Goal: Task Accomplishment & Management: Manage account settings

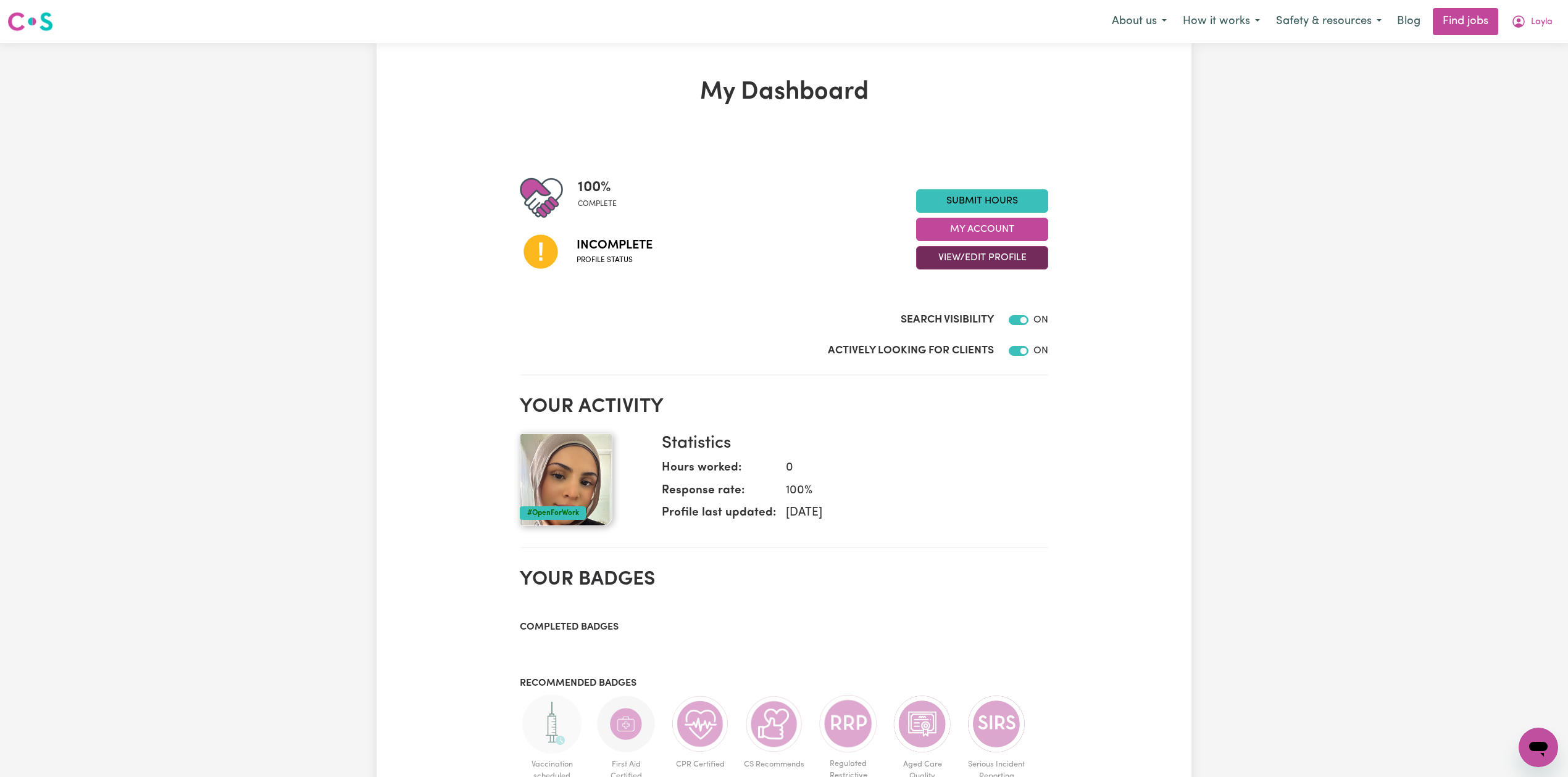
click at [978, 264] on button "View/Edit Profile" at bounding box center [982, 258] width 132 height 23
click at [964, 305] on link "Edit Profile" at bounding box center [974, 314] width 115 height 25
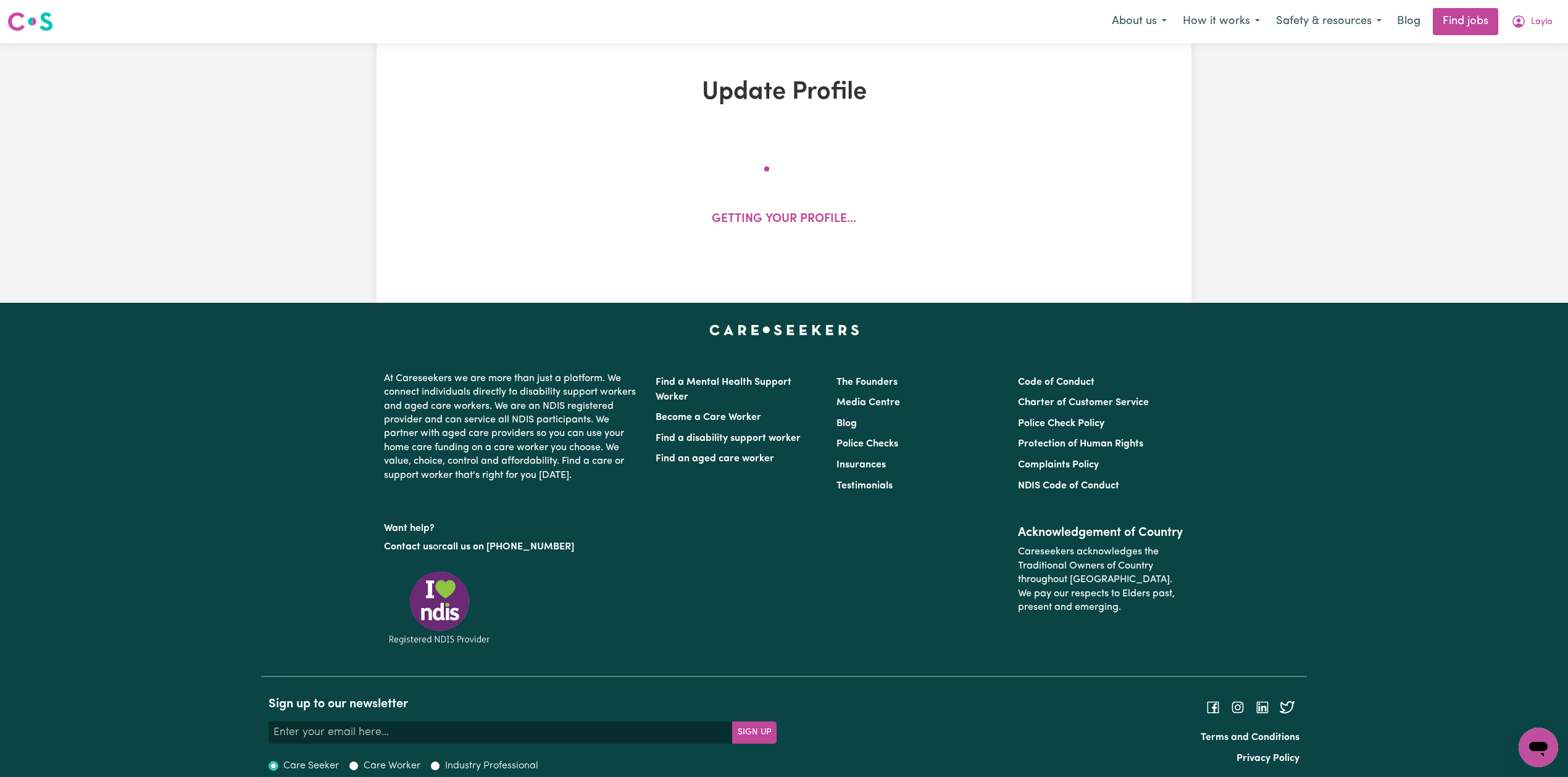
select select "[DEMOGRAPHIC_DATA]"
select select "[DEMOGRAPHIC_DATA] Citizen"
select select "Studying a healthcare related degree or qualification"
select select "42"
select select "52"
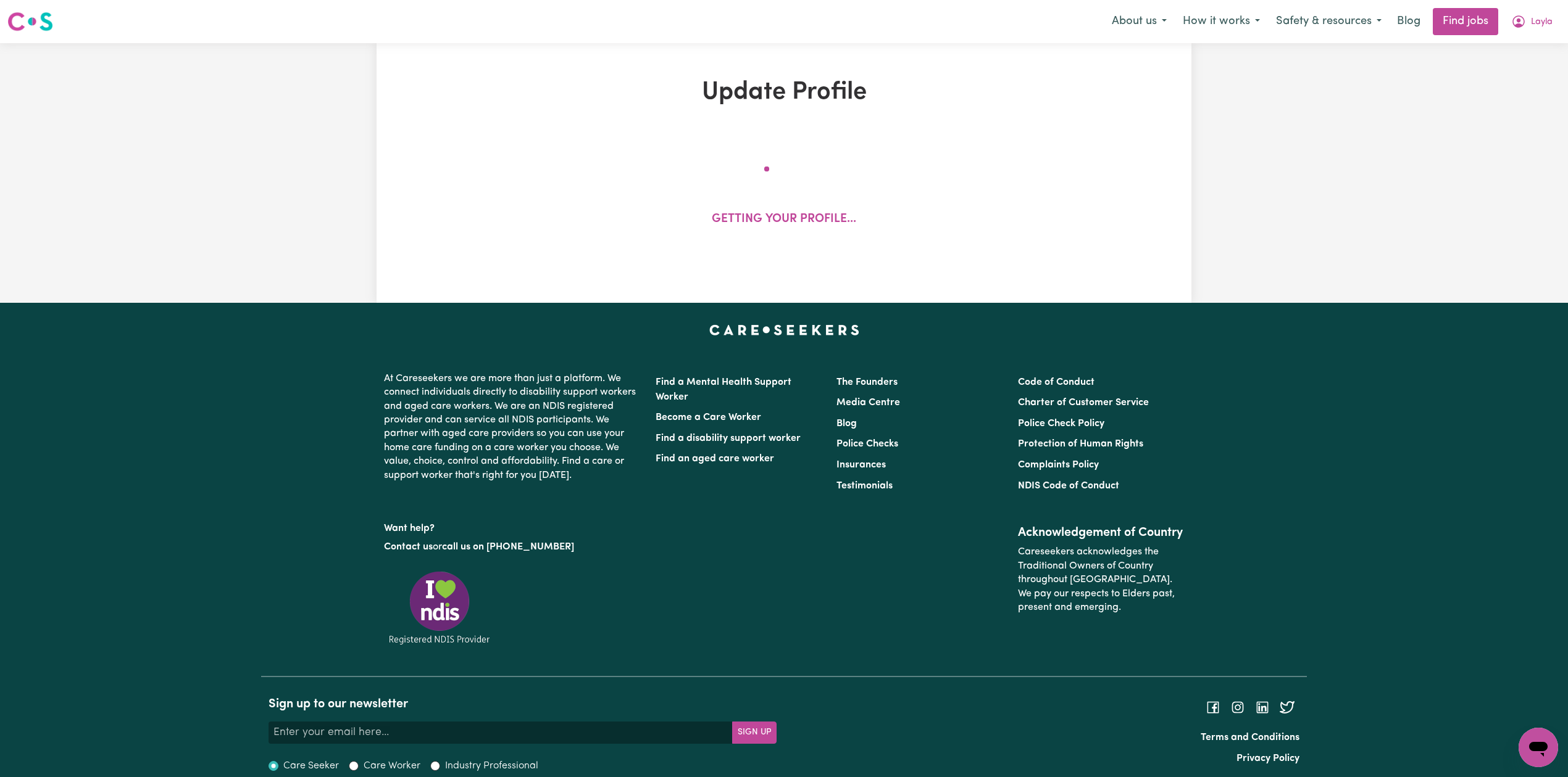
select select "60"
select select "75"
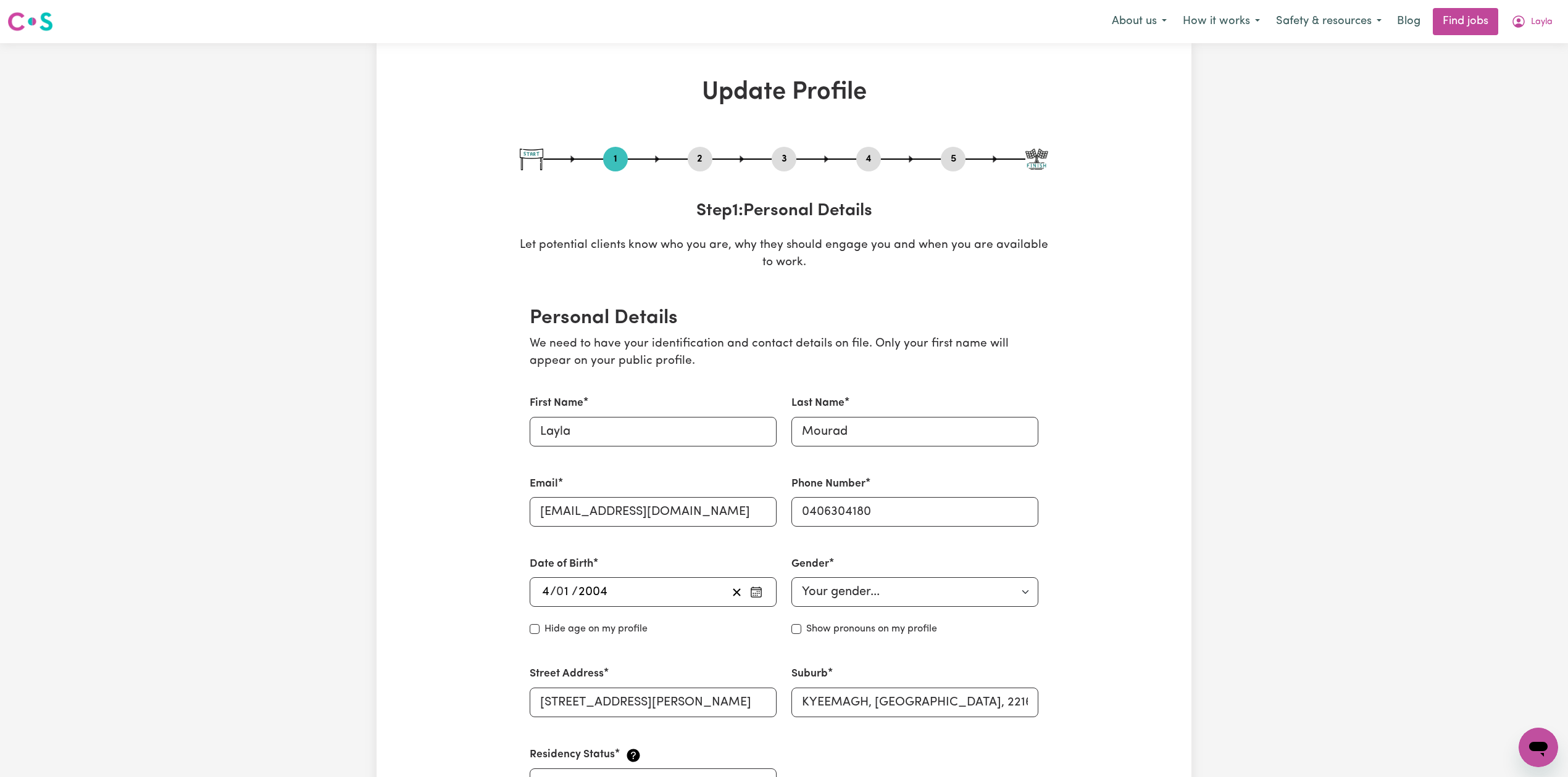
click at [695, 152] on button "2" at bounding box center [700, 159] width 25 height 16
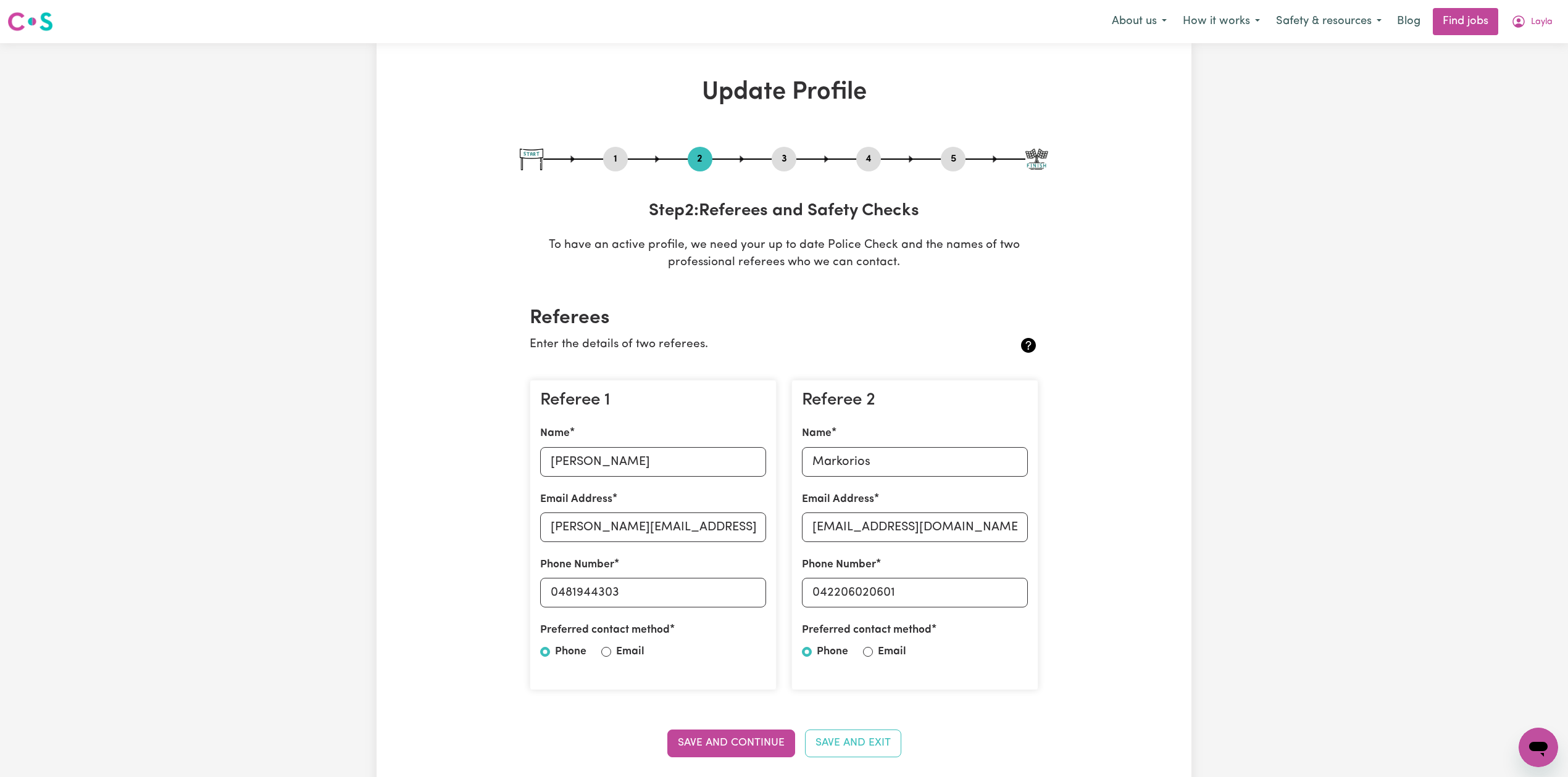
click at [954, 155] on button "5" at bounding box center [953, 159] width 25 height 16
select select "I am providing services privately on my own"
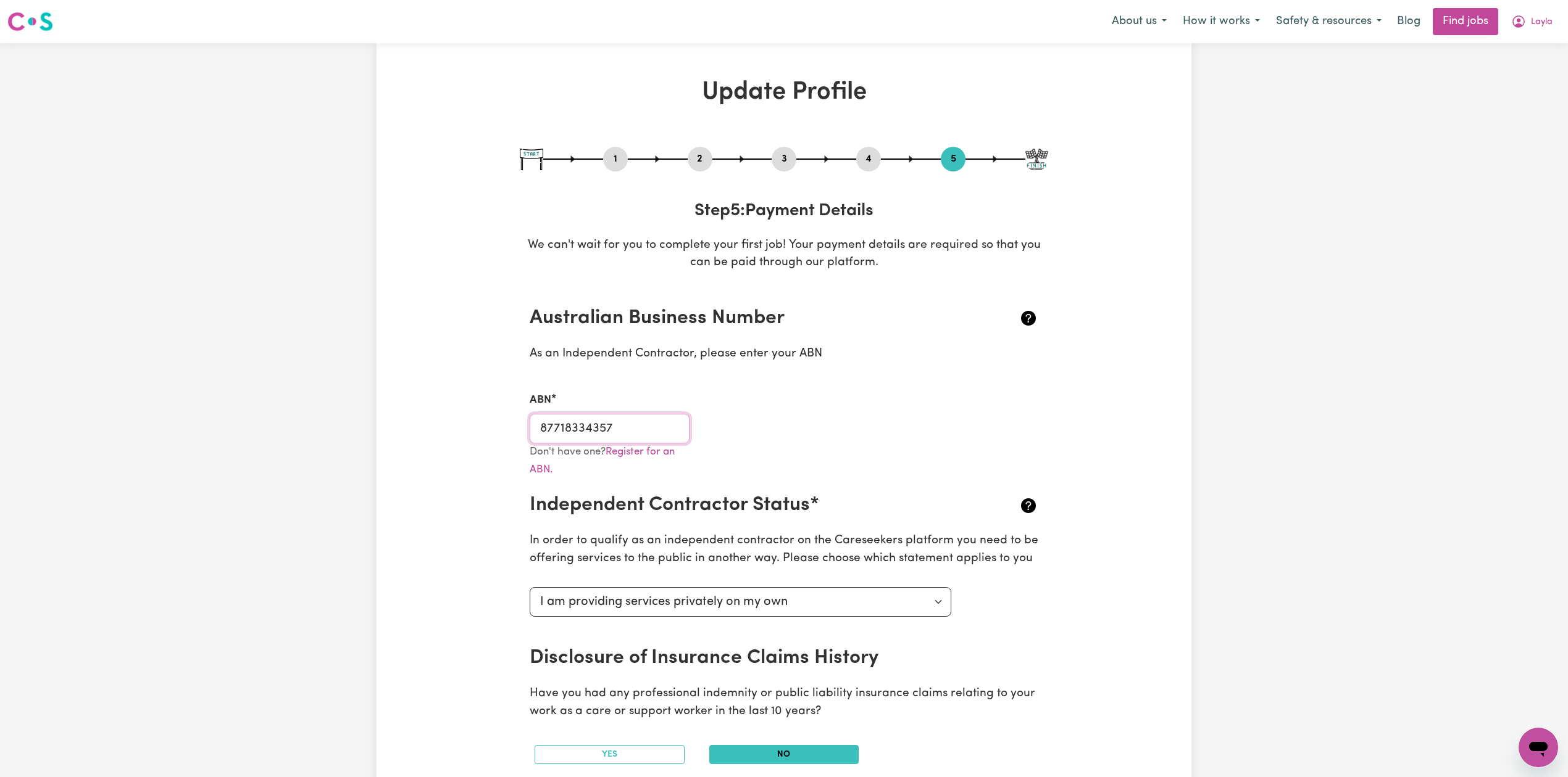
click at [556, 428] on input "87718334357" at bounding box center [609, 429] width 160 height 30
click at [700, 160] on button "2" at bounding box center [700, 159] width 25 height 16
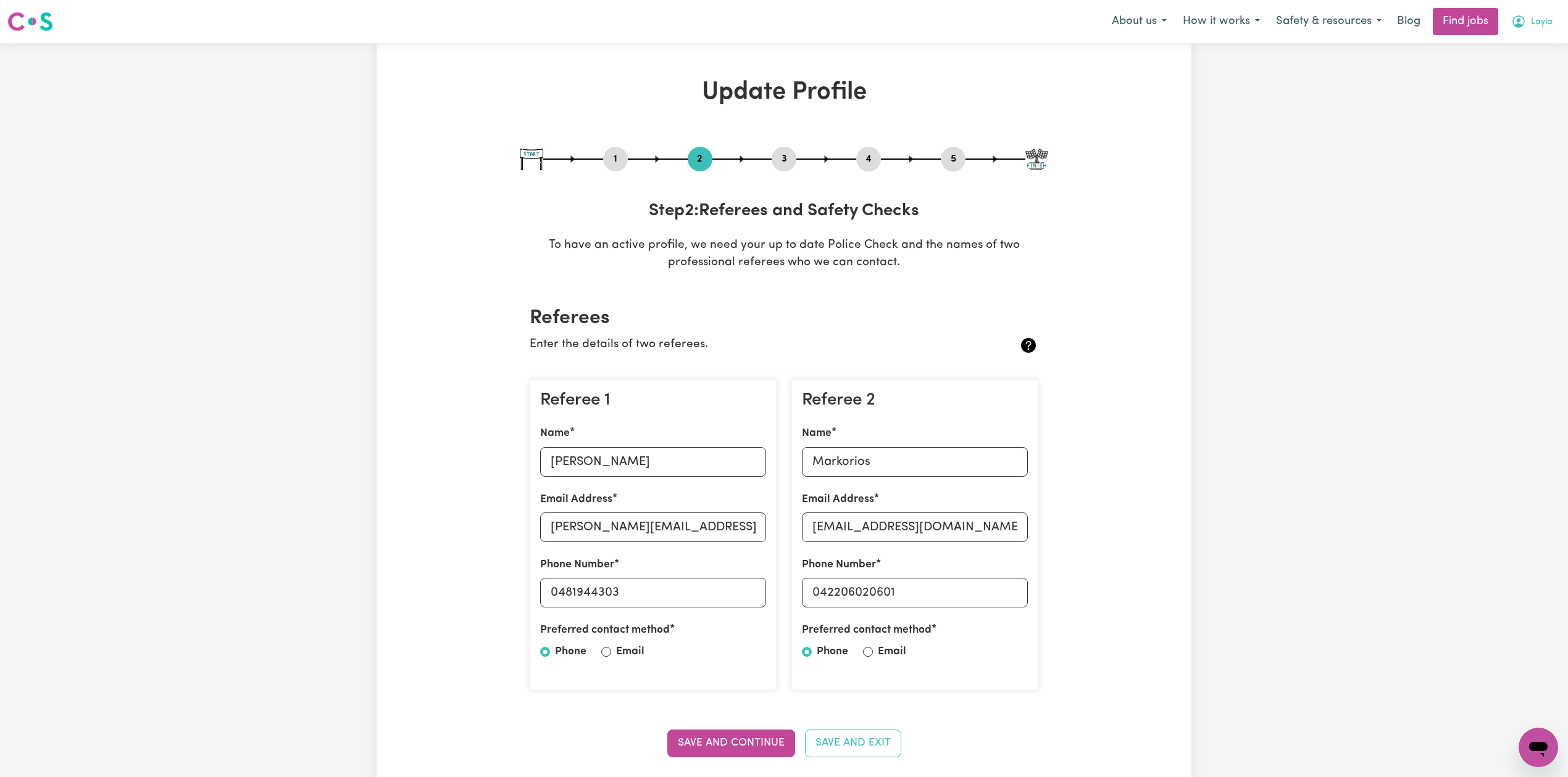
click at [1517, 18] on icon "My Account" at bounding box center [1517, 21] width 14 height 14
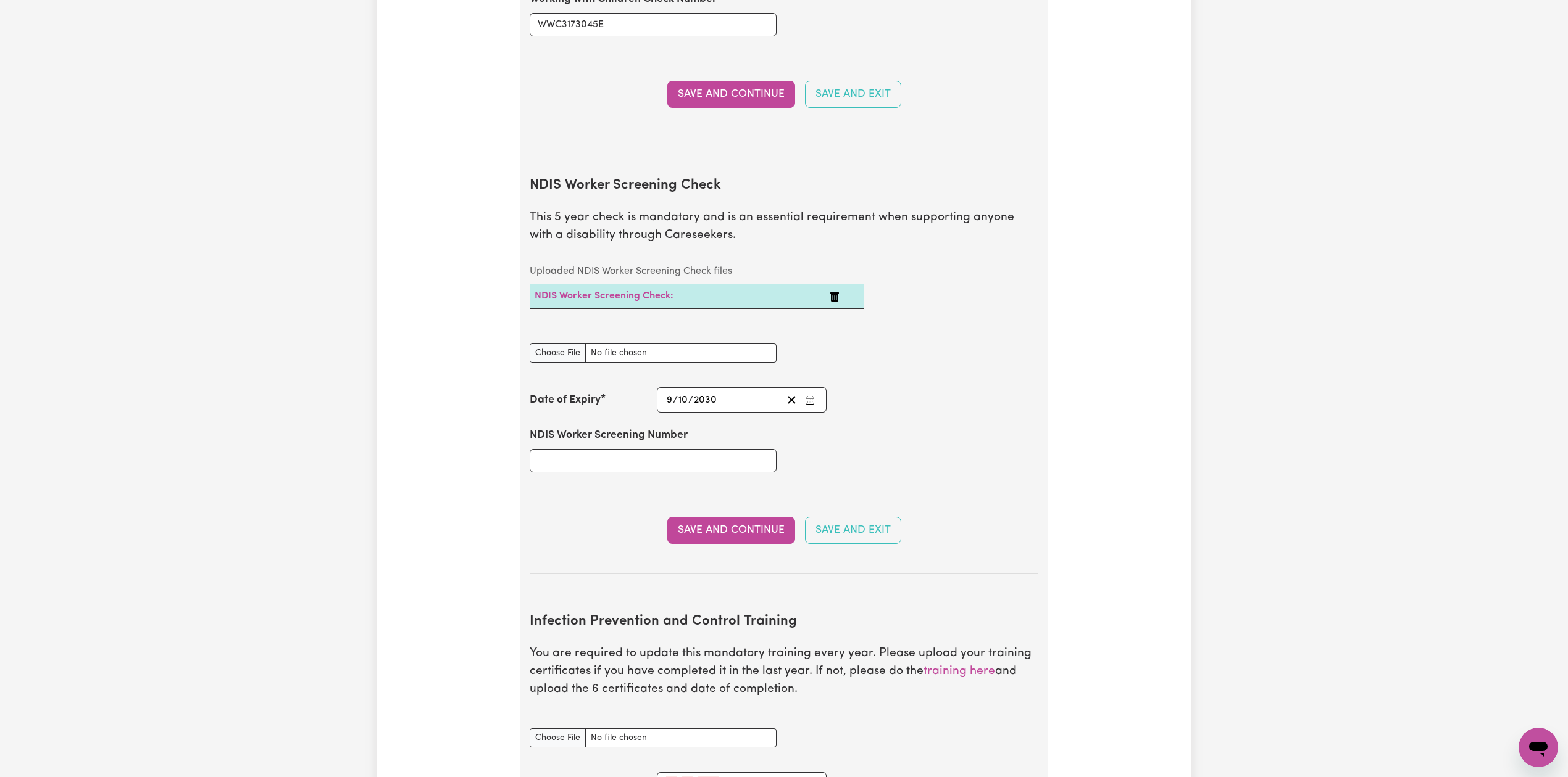
scroll to position [1809, 0]
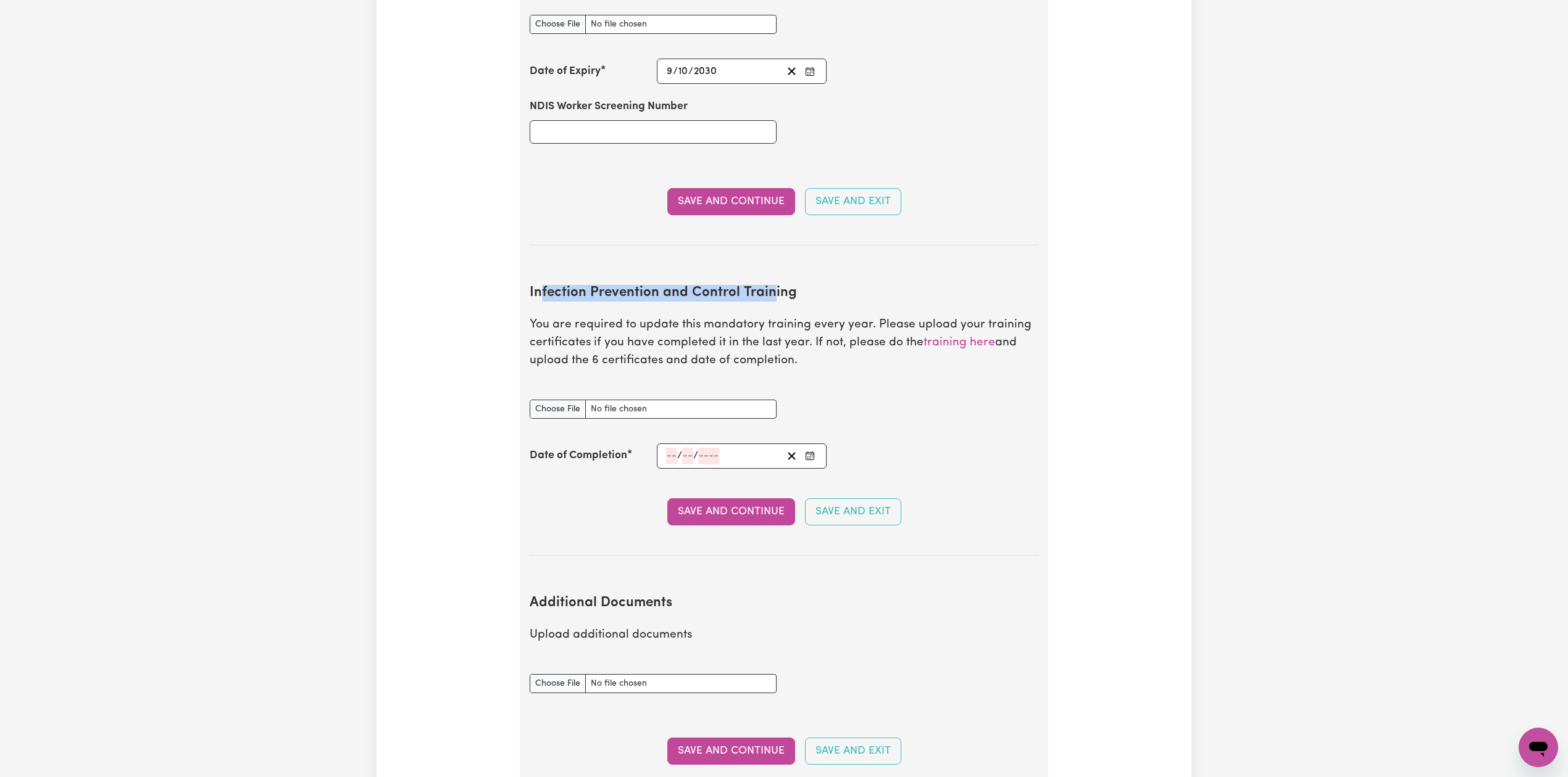
drag, startPoint x: 544, startPoint y: 287, endPoint x: 775, endPoint y: 279, distance: 231.1
click at [775, 285] on h2 "Infection Prevention and Control Training" at bounding box center [784, 293] width 509 height 16
click at [781, 285] on h2 "Infection Prevention and Control Training" at bounding box center [784, 293] width 509 height 16
drag, startPoint x: 514, startPoint y: 284, endPoint x: 891, endPoint y: 391, distance: 391.9
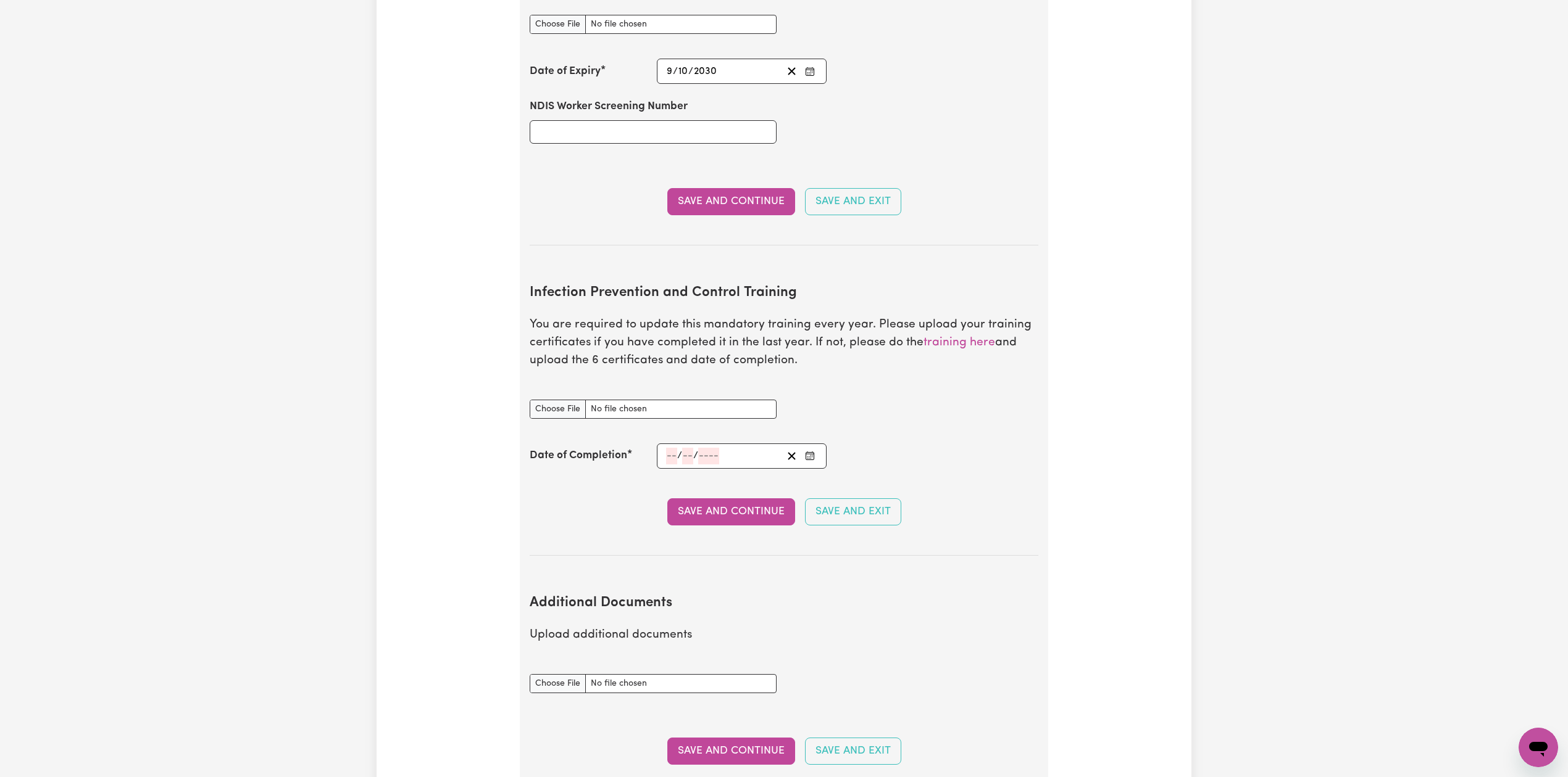
drag, startPoint x: 891, startPoint y: 391, endPoint x: 1196, endPoint y: 401, distance: 305.2
click at [896, 391] on div "Infection Prevention and Control Training document" at bounding box center [783, 409] width 523 height 49
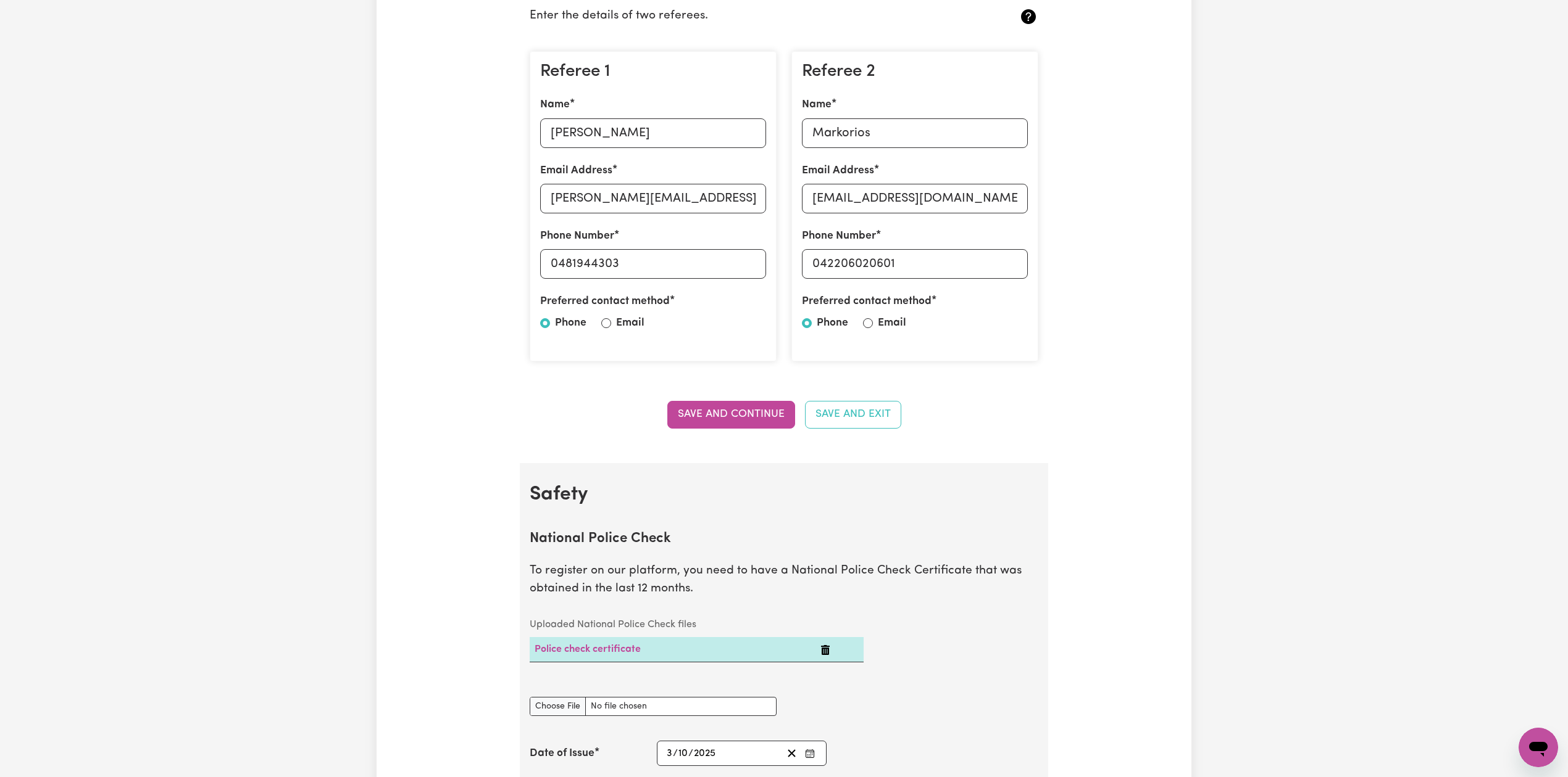
scroll to position [0, 0]
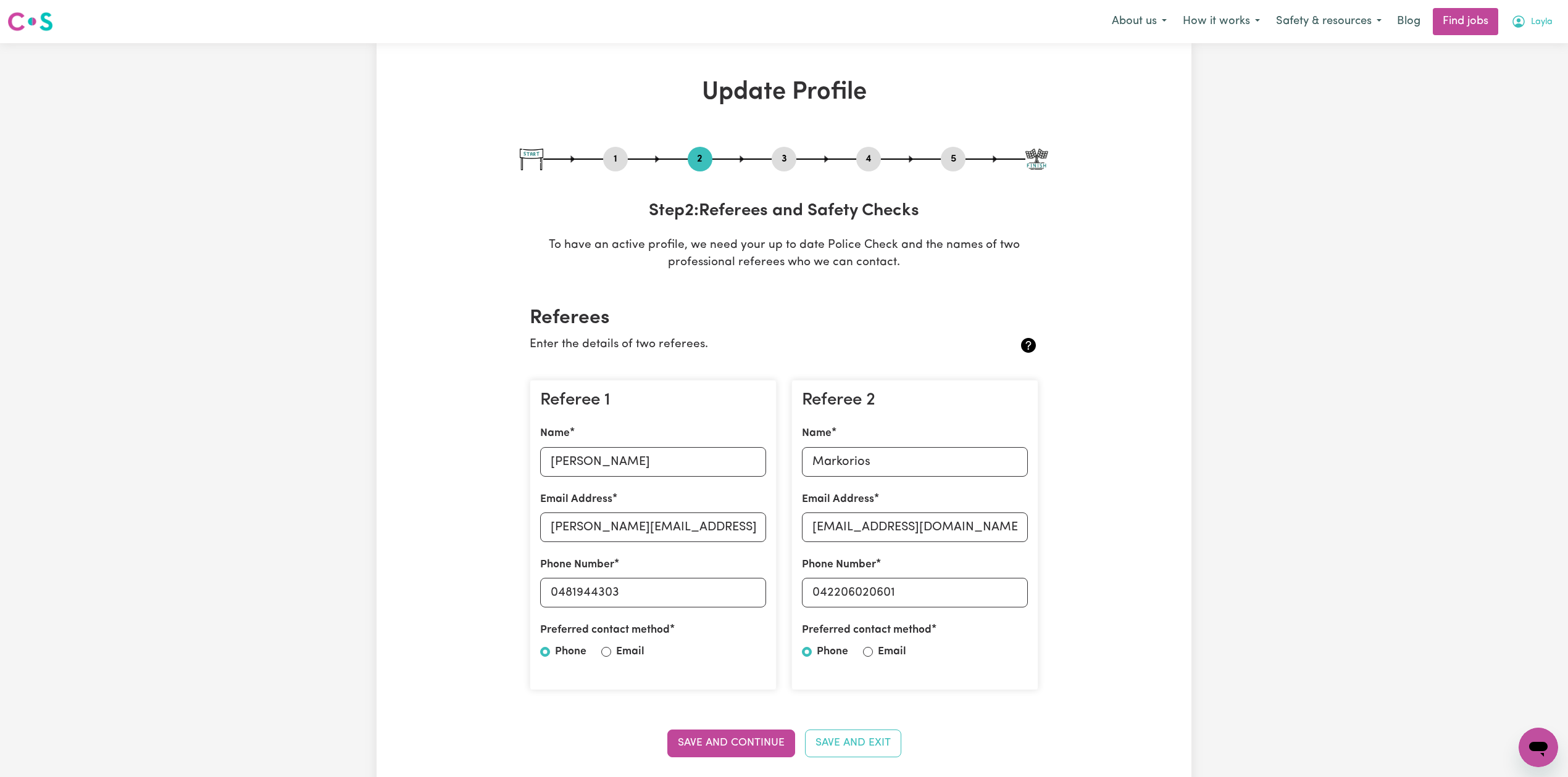
click at [1531, 26] on span "Layla" at bounding box center [1541, 22] width 22 height 13
click at [1502, 43] on link "My Account" at bounding box center [1511, 48] width 98 height 23
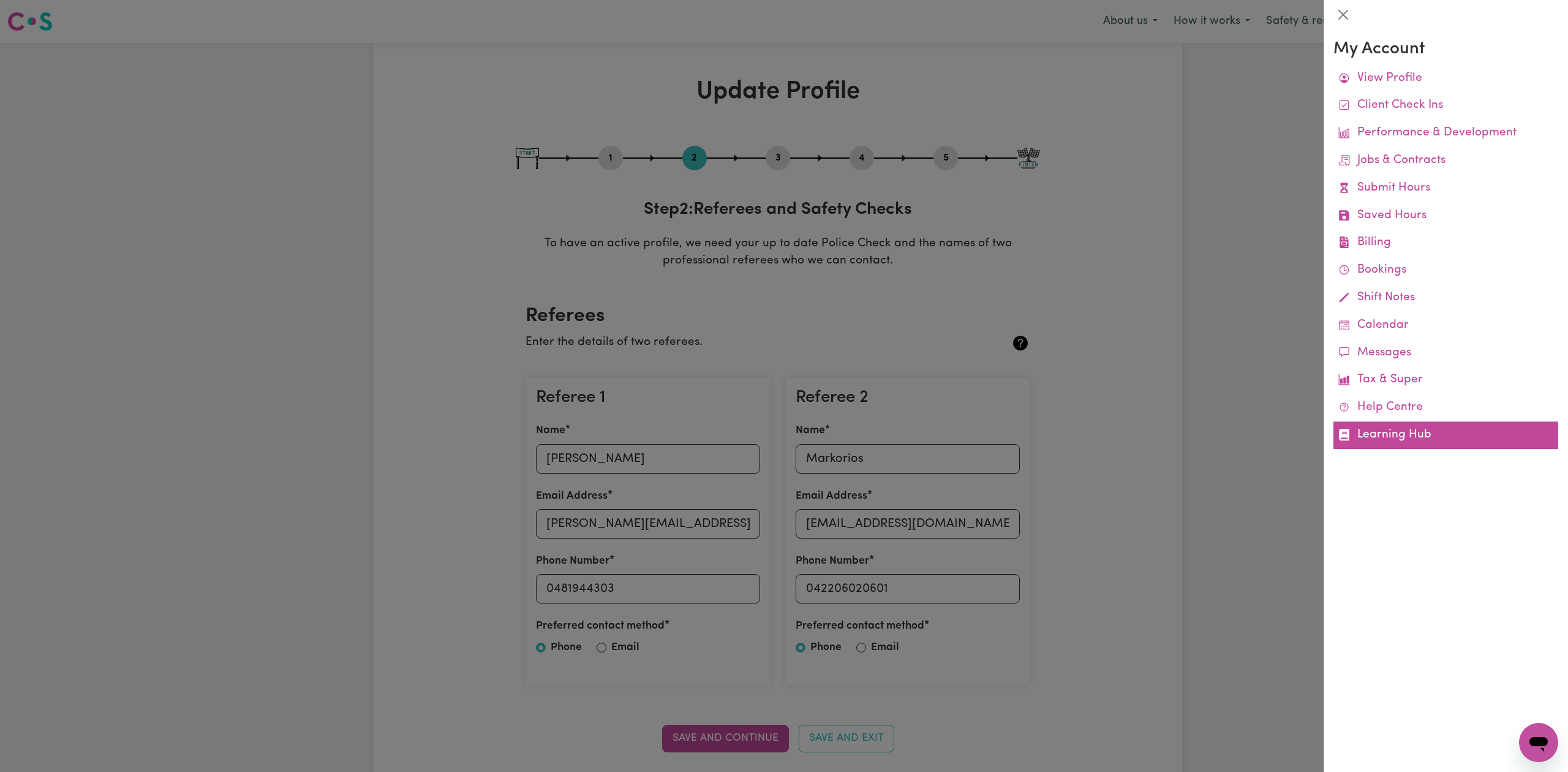
click at [1369, 439] on link "Learning Hub" at bounding box center [1446, 435] width 225 height 28
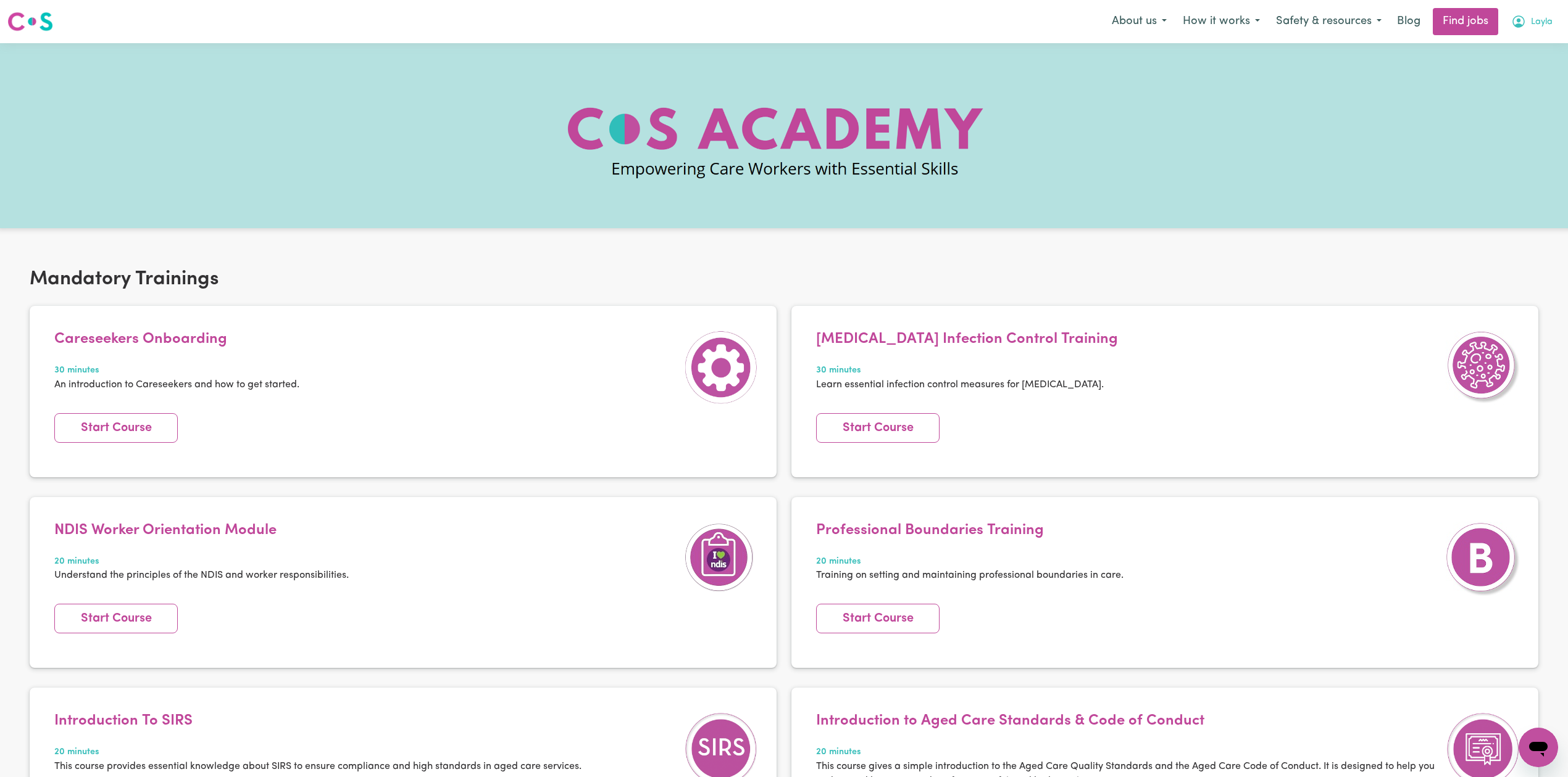
drag, startPoint x: 1533, startPoint y: 16, endPoint x: 1526, endPoint y: 30, distance: 15.7
click at [1533, 16] on span "Layla" at bounding box center [1541, 22] width 22 height 13
click at [1514, 70] on link "My Dashboard" at bounding box center [1511, 71] width 98 height 23
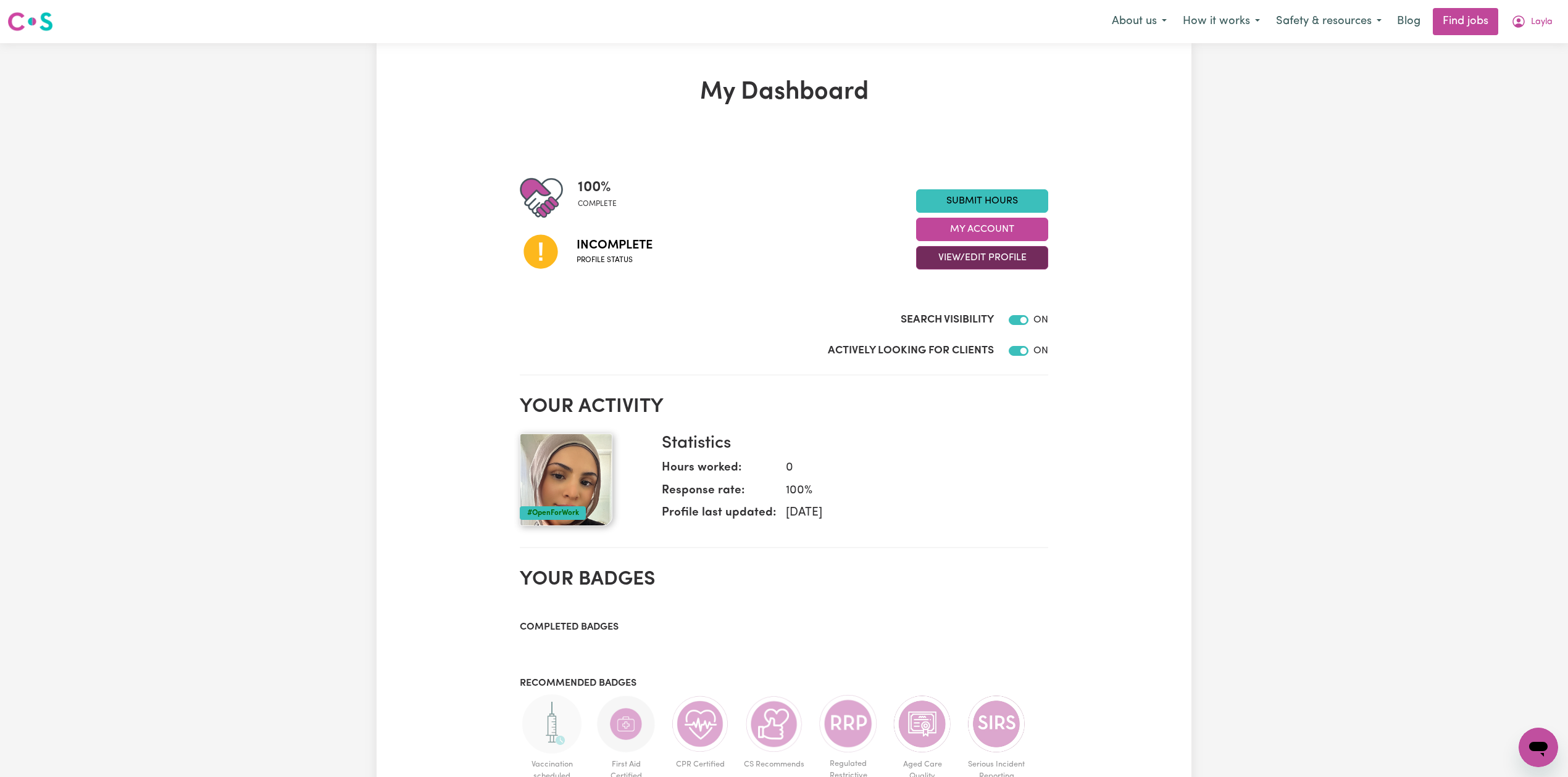
click at [976, 260] on button "View/Edit Profile" at bounding box center [982, 258] width 132 height 23
click at [953, 307] on link "Edit Profile" at bounding box center [974, 314] width 115 height 25
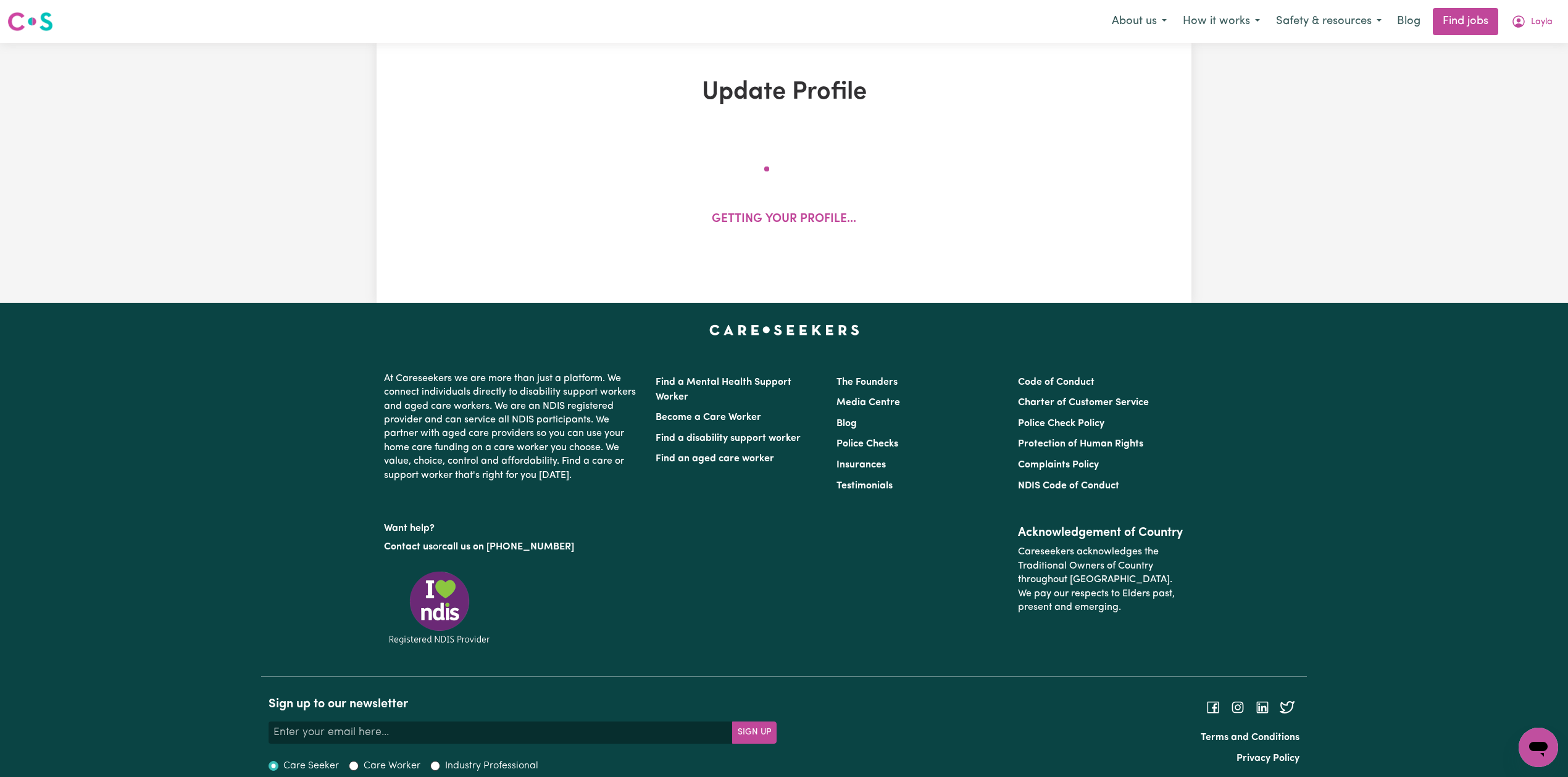
select select "[DEMOGRAPHIC_DATA]"
select select "[DEMOGRAPHIC_DATA] Citizen"
select select "Studying a healthcare related degree or qualification"
select select "42"
select select "52"
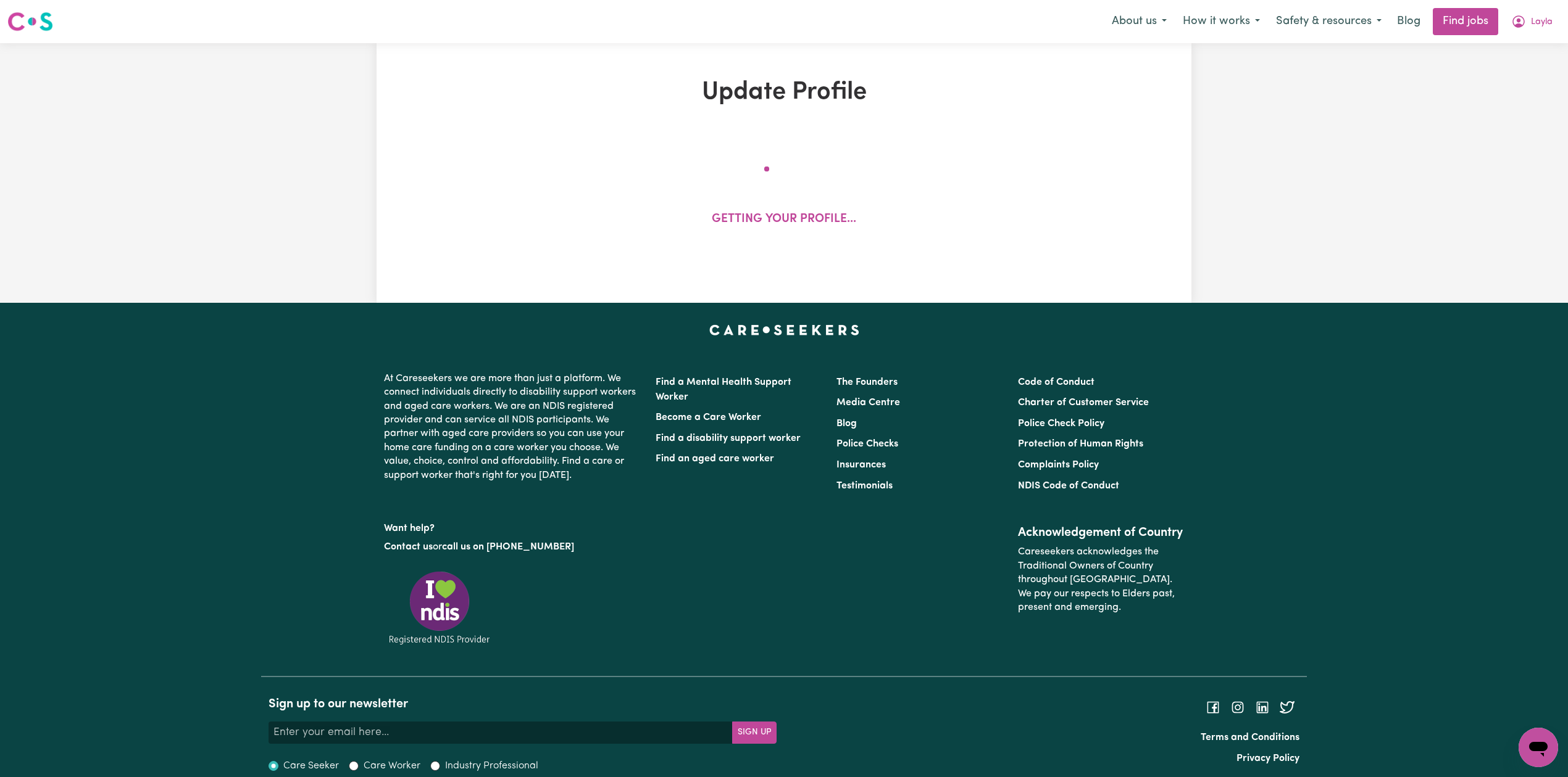
select select "60"
select select "75"
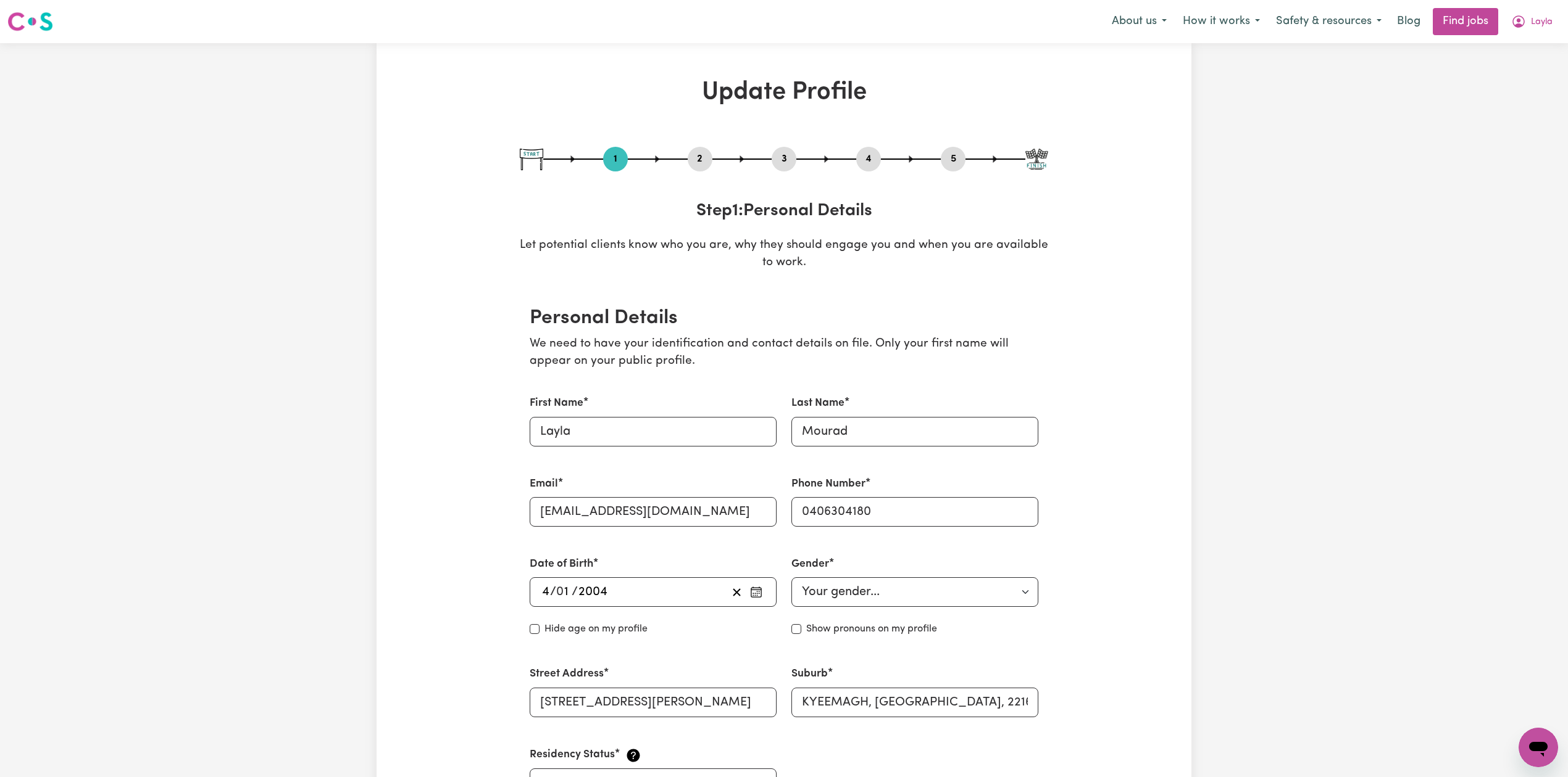
click at [703, 166] on button "2" at bounding box center [700, 159] width 25 height 16
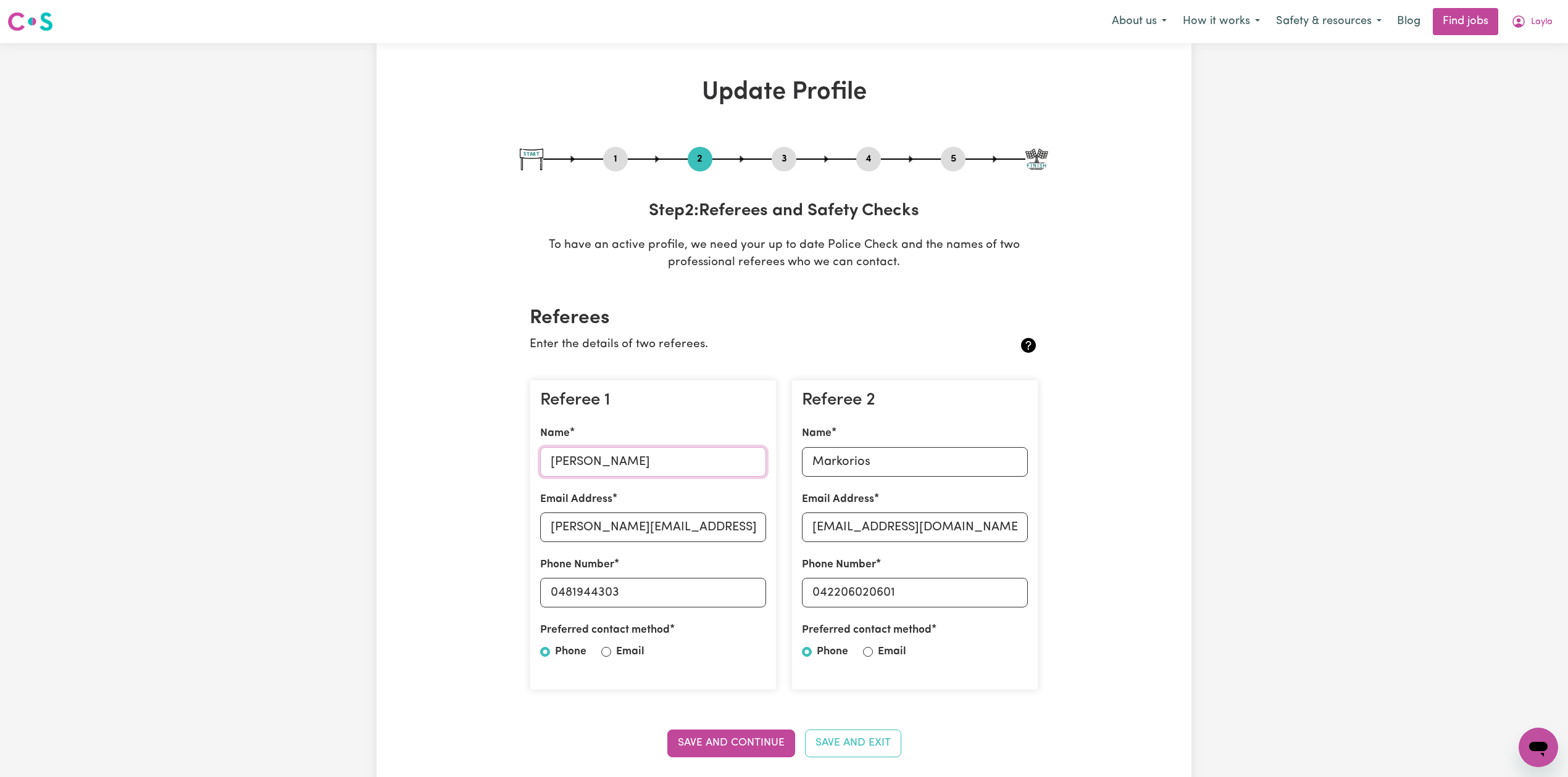
click at [586, 457] on input "[PERSON_NAME]" at bounding box center [653, 461] width 226 height 30
click at [758, 516] on input "[PERSON_NAME][EMAIL_ADDRESS][PERSON_NAME][DOMAIN_NAME]" at bounding box center [653, 527] width 226 height 30
click at [759, 593] on input "0481944303" at bounding box center [653, 593] width 226 height 30
drag, startPoint x: 556, startPoint y: 593, endPoint x: 667, endPoint y: 593, distance: 111.0
click at [667, 593] on input "0481944303" at bounding box center [653, 593] width 226 height 30
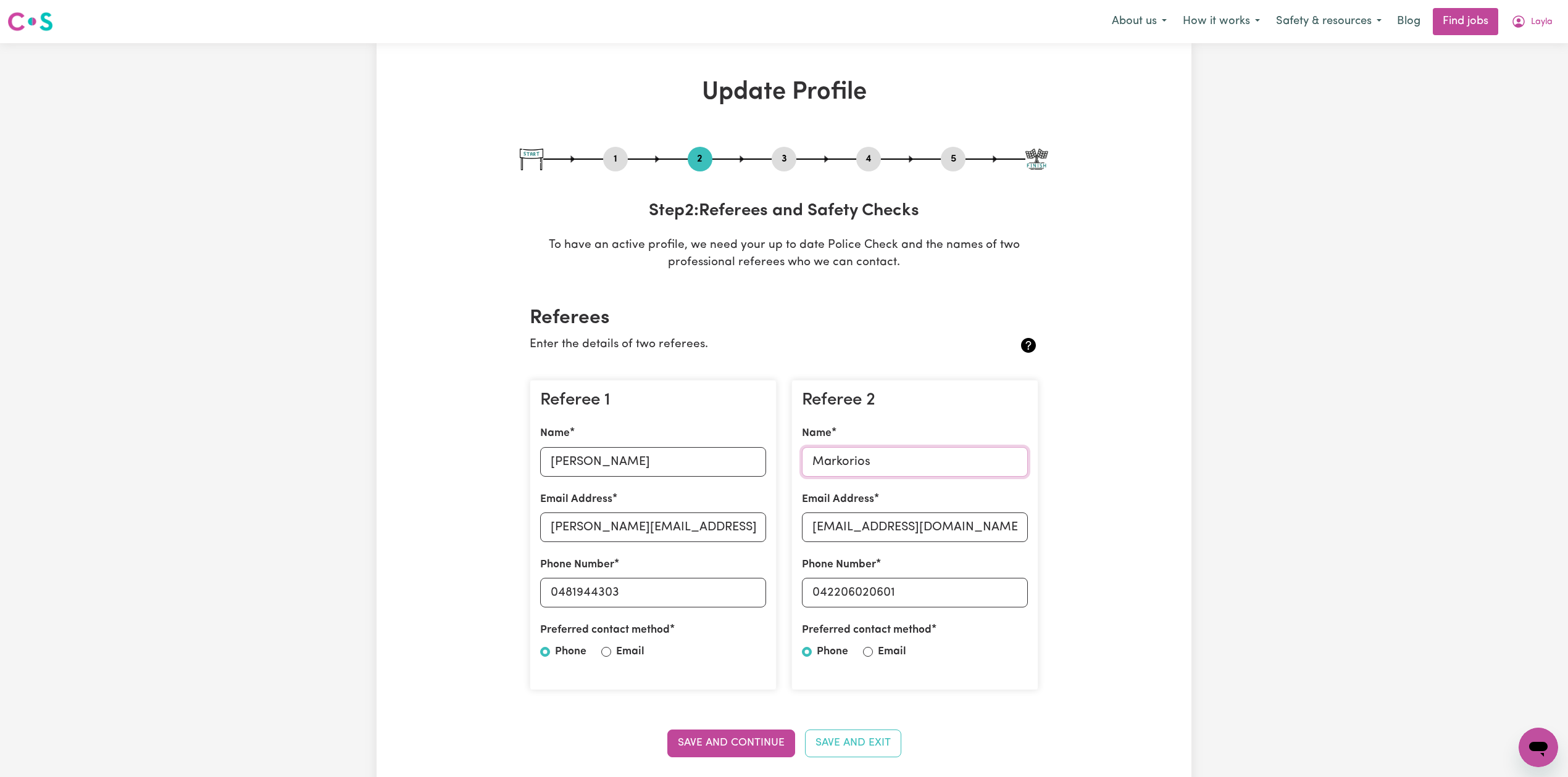
click at [863, 471] on input "Markorios" at bounding box center [914, 461] width 226 height 30
click at [871, 529] on input "[EMAIL_ADDRESS][DOMAIN_NAME]" at bounding box center [914, 527] width 226 height 30
drag, startPoint x: 818, startPoint y: 590, endPoint x: 863, endPoint y: 600, distance: 46.1
click at [863, 600] on input "042206020601" at bounding box center [914, 593] width 226 height 30
click at [946, 600] on input "042206020601" at bounding box center [914, 593] width 226 height 30
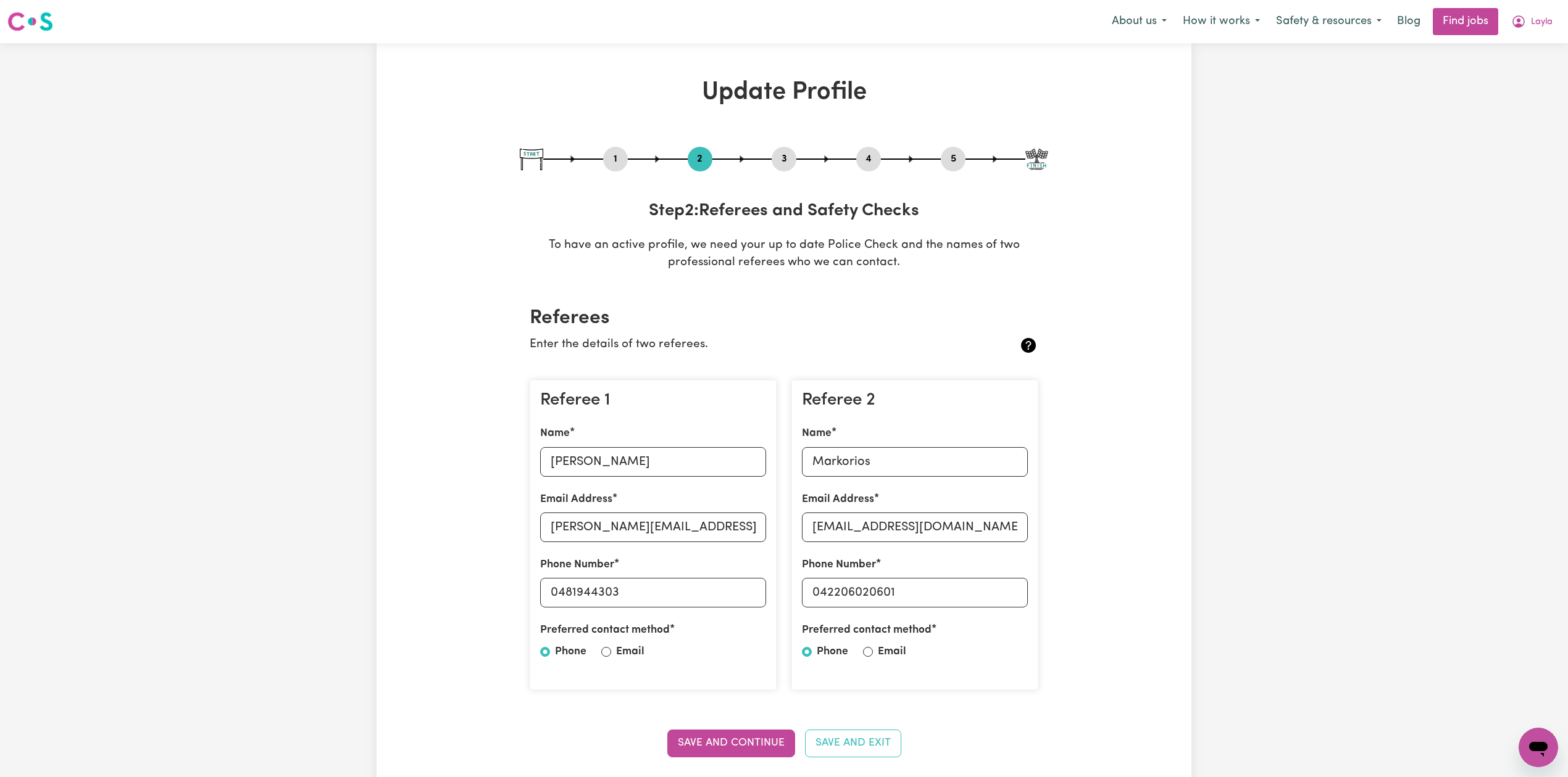
drag, startPoint x: 970, startPoint y: 147, endPoint x: 919, endPoint y: 167, distance: 54.8
click at [965, 150] on div "1 2 3 4 5" at bounding box center [784, 159] width 529 height 25
click at [919, 167] on div "1 2 3 4 5" at bounding box center [784, 159] width 529 height 25
click at [948, 161] on button "5" at bounding box center [953, 159] width 25 height 16
select select "I am providing services privately on my own"
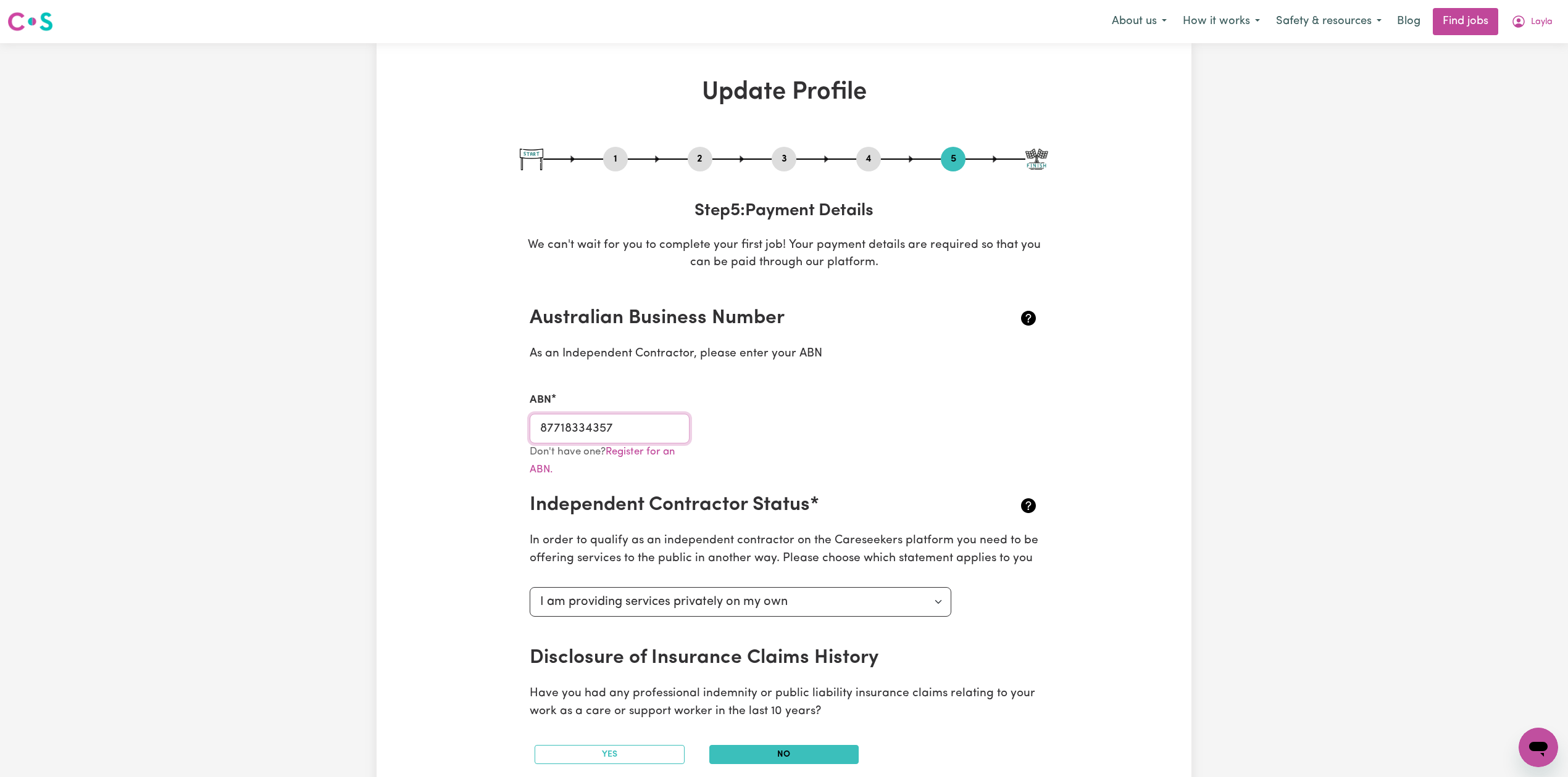
click at [583, 423] on input "87718334357" at bounding box center [609, 429] width 160 height 30
click at [558, 441] on input "87718334357" at bounding box center [609, 429] width 160 height 30
click at [1535, 31] on button "Layla" at bounding box center [1532, 21] width 58 height 26
click at [1519, 78] on link "My Dashboard" at bounding box center [1511, 71] width 98 height 23
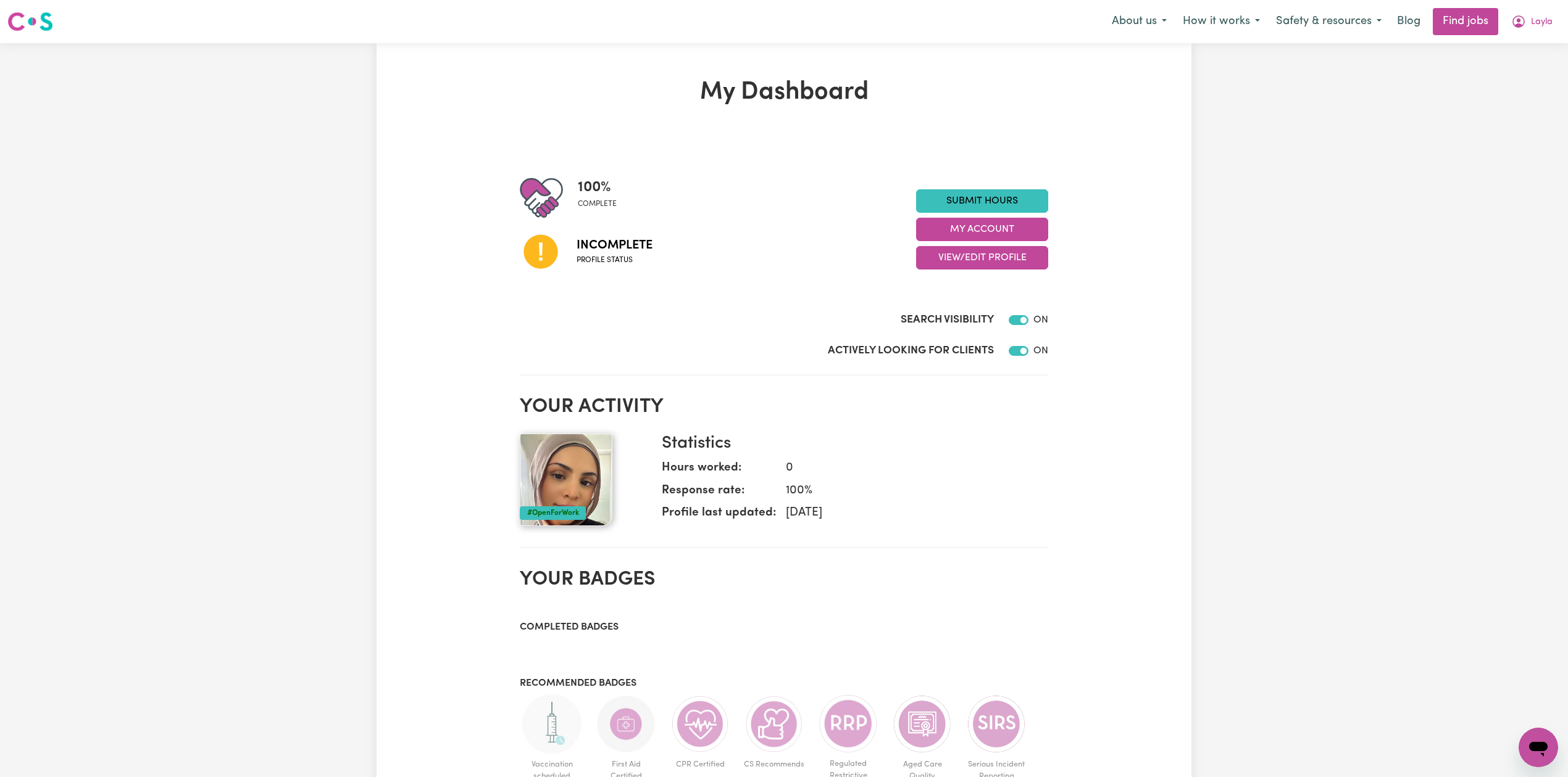
drag, startPoint x: 1561, startPoint y: 23, endPoint x: 1532, endPoint y: 51, distance: 40.3
click at [1561, 23] on div "Menu About us How it works Safety & resources Blog Find jobs Layla" at bounding box center [784, 22] width 1568 height 29
click at [1533, 20] on span "Layla" at bounding box center [1541, 22] width 22 height 13
click at [1518, 89] on link "Logout" at bounding box center [1511, 94] width 98 height 23
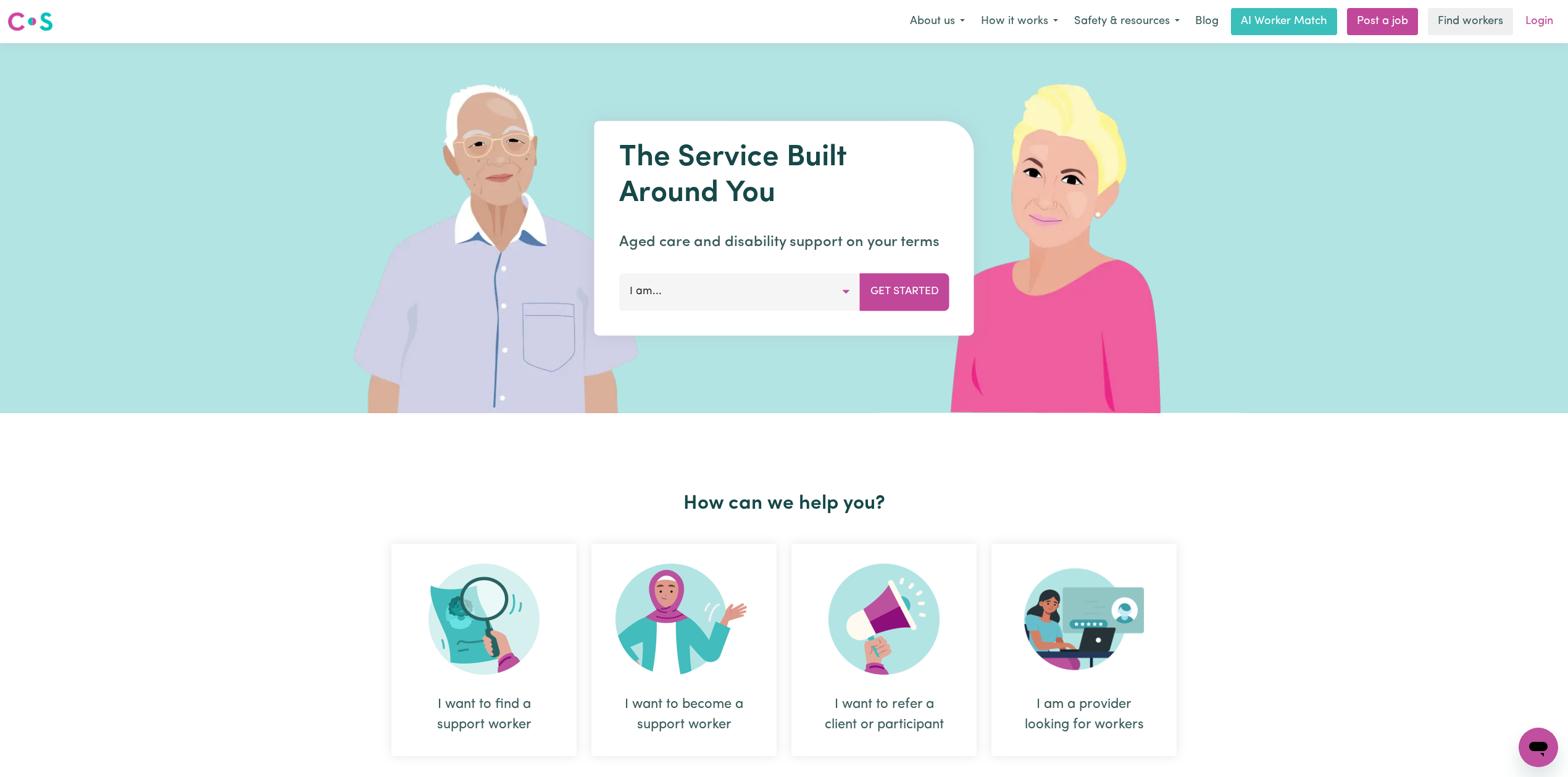
click at [1536, 13] on link "Login" at bounding box center [1538, 21] width 42 height 27
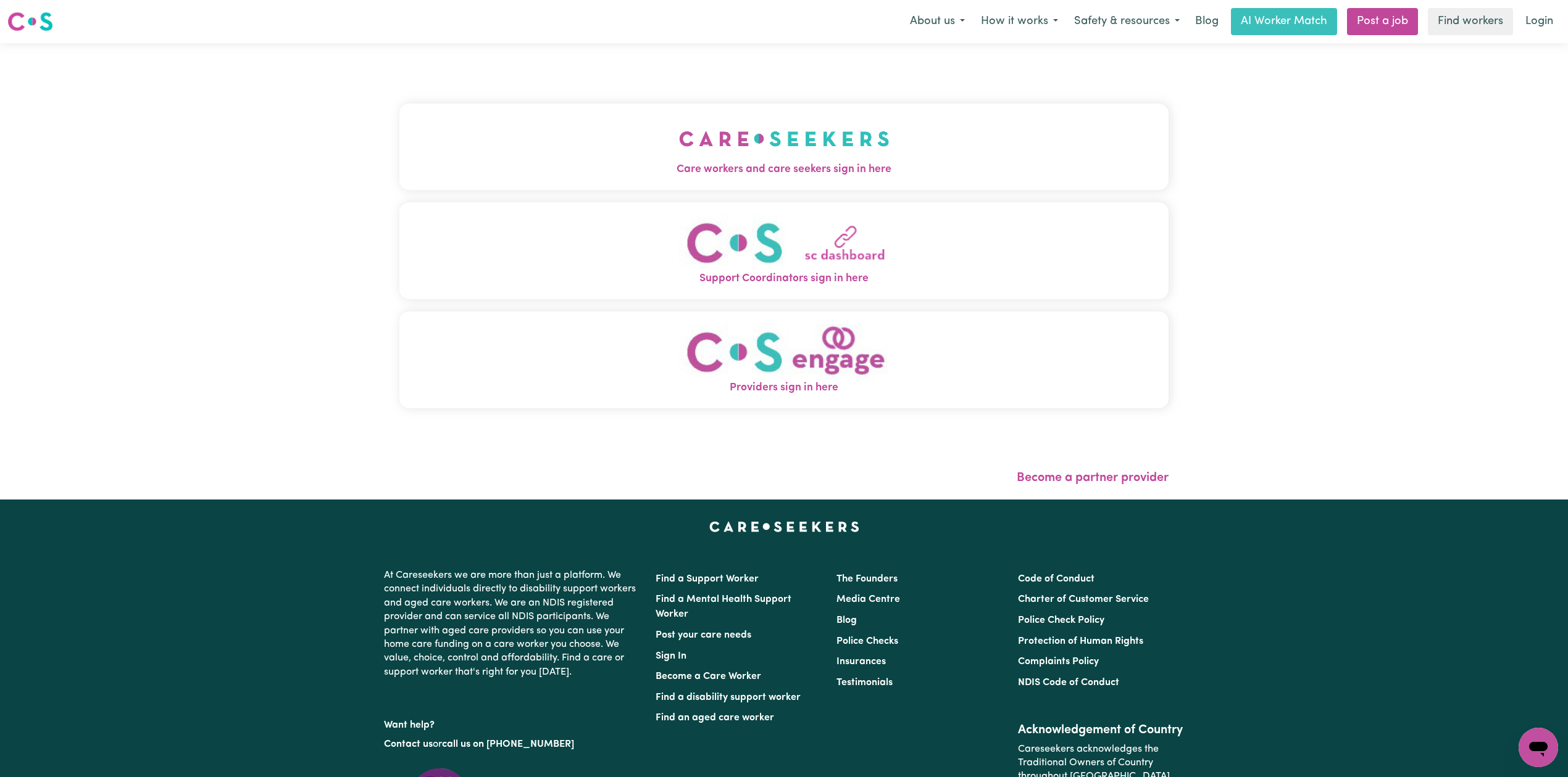
click at [416, 135] on button "Care workers and care seekers sign in here" at bounding box center [783, 147] width 769 height 86
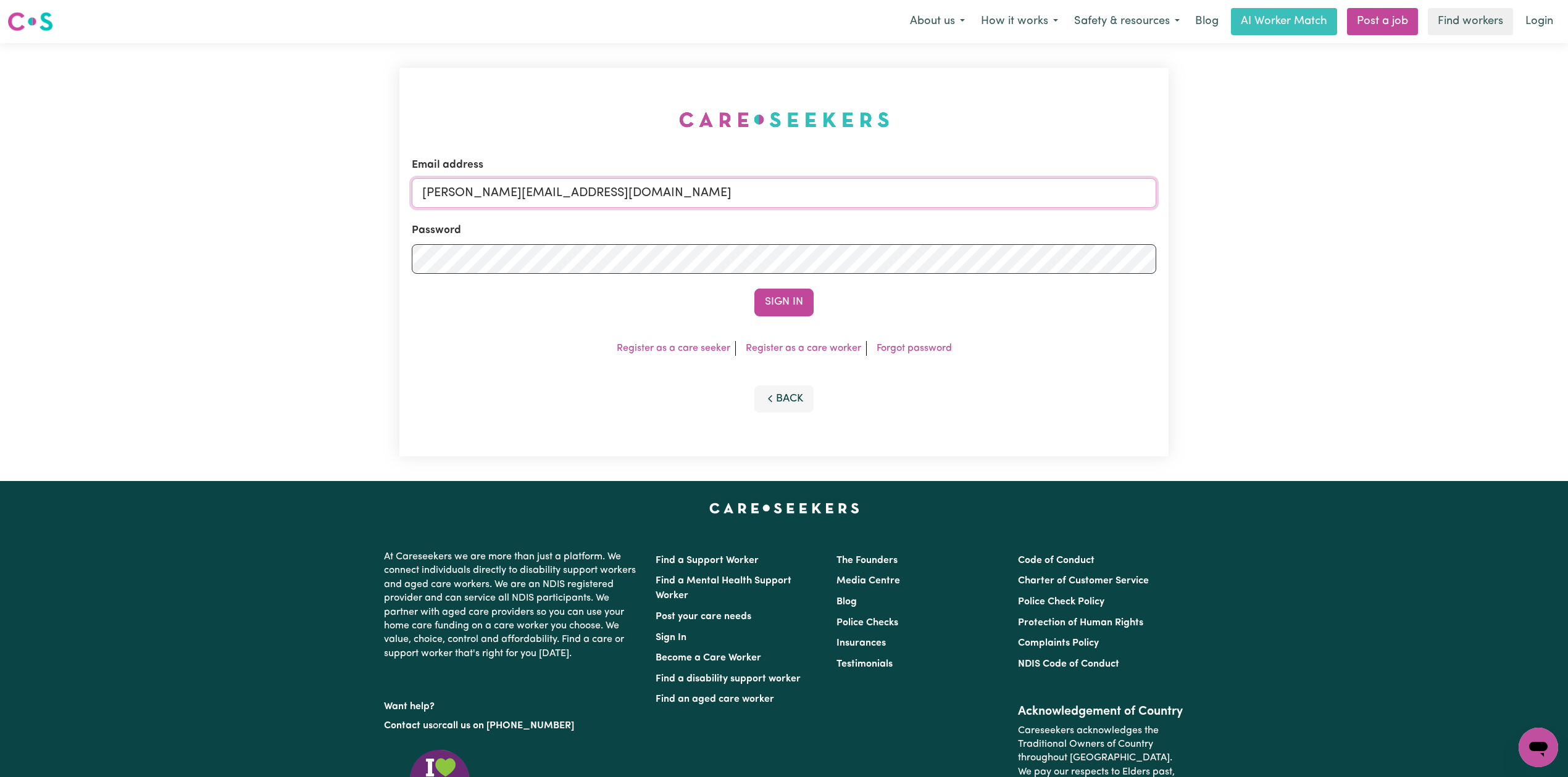
drag, startPoint x: 578, startPoint y: 182, endPoint x: 572, endPoint y: 196, distance: 15.2
click at [578, 182] on input "[PERSON_NAME][EMAIL_ADDRESS][DOMAIN_NAME]" at bounding box center [784, 193] width 745 height 30
drag, startPoint x: 487, startPoint y: 194, endPoint x: 794, endPoint y: 194, distance: 307.0
click at [794, 194] on input "Superuser~[EMAIL_ADDRESS][DOMAIN_NAME]" at bounding box center [784, 193] width 745 height 30
type input "Superuser~[EMAIL_ADDRESS][DOMAIN_NAME]"
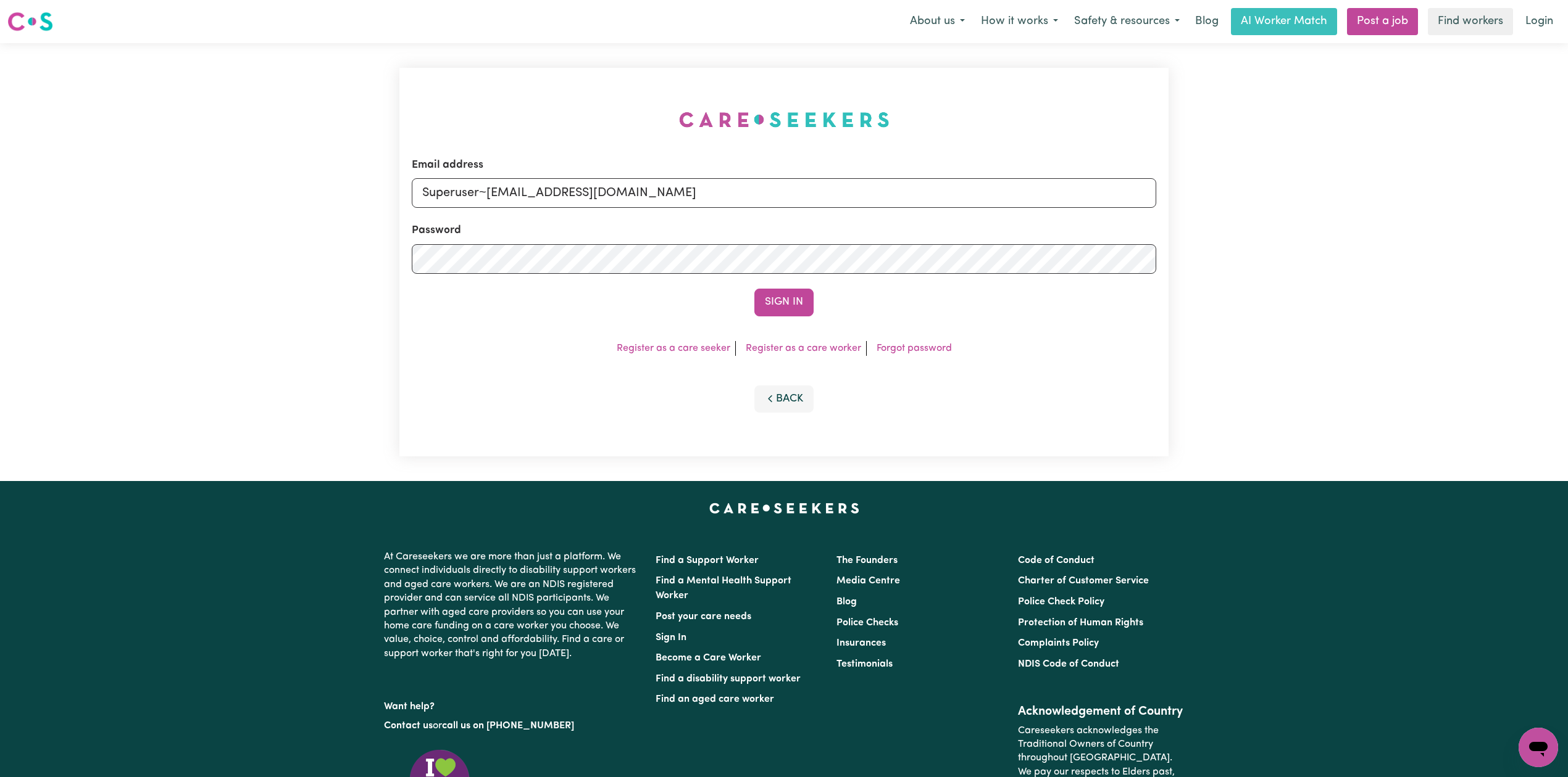
drag, startPoint x: 789, startPoint y: 304, endPoint x: 773, endPoint y: 307, distance: 16.3
click at [789, 304] on button "Sign In" at bounding box center [784, 302] width 59 height 27
